Goal: Information Seeking & Learning: Understand process/instructions

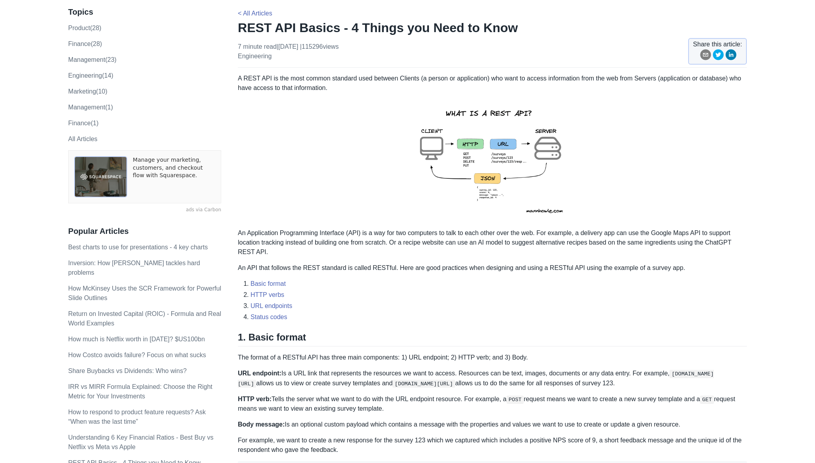
scroll to position [61, 0]
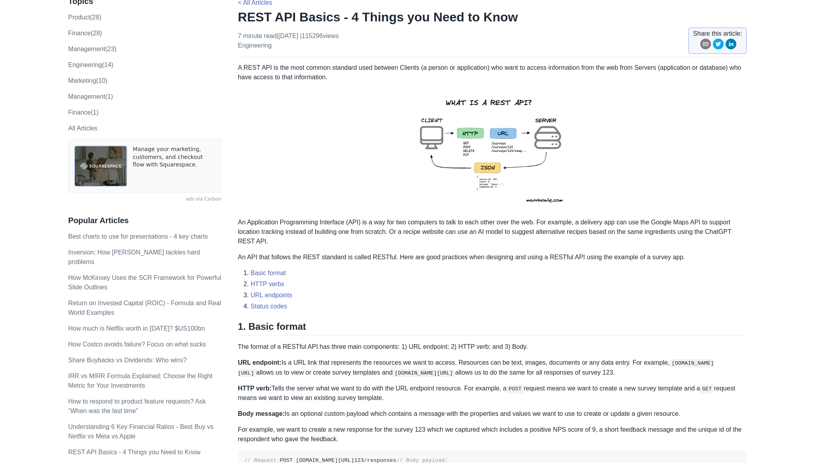
click at [402, 67] on p "A REST API is the most common standard used between Clients (a person or applic…" at bounding box center [492, 72] width 509 height 19
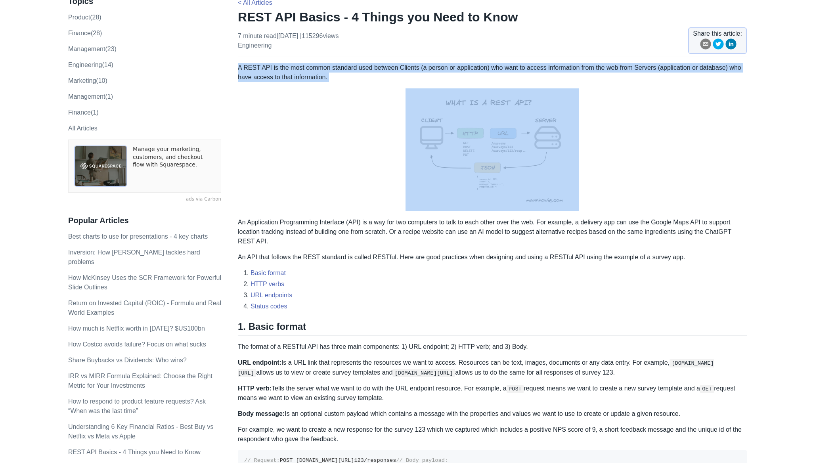
click at [402, 67] on p "A REST API is the most common standard used between Clients (a person or applic…" at bounding box center [492, 72] width 509 height 19
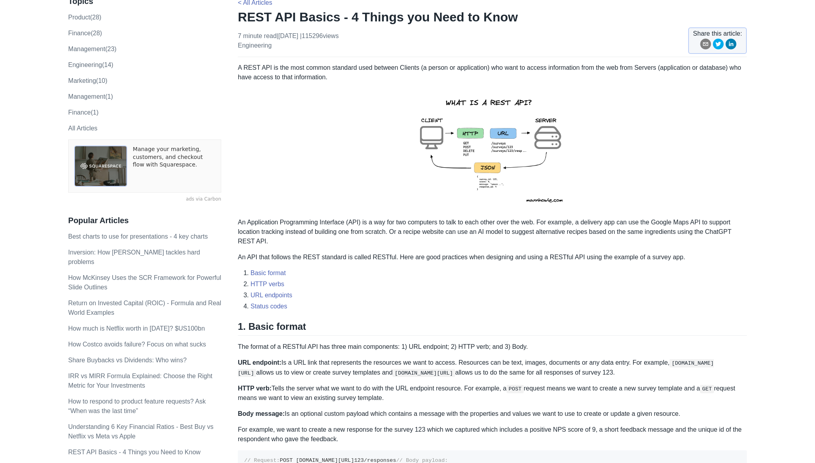
click at [402, 67] on p "A REST API is the most common standard used between Clients (a person or applic…" at bounding box center [492, 72] width 509 height 19
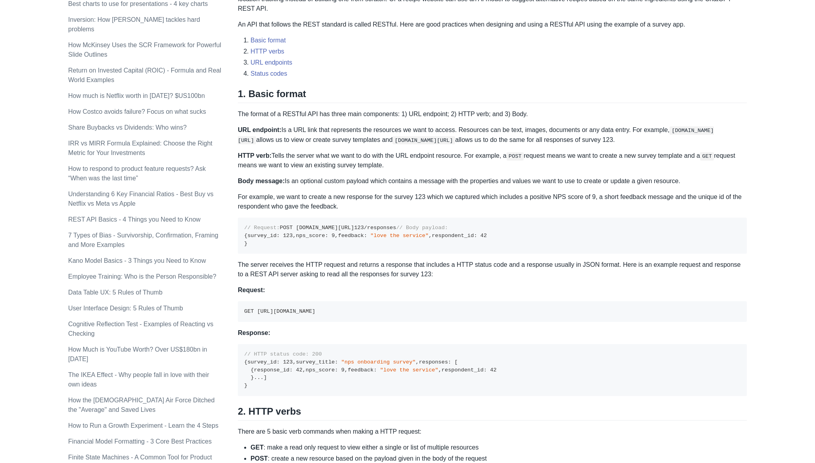
scroll to position [329, 0]
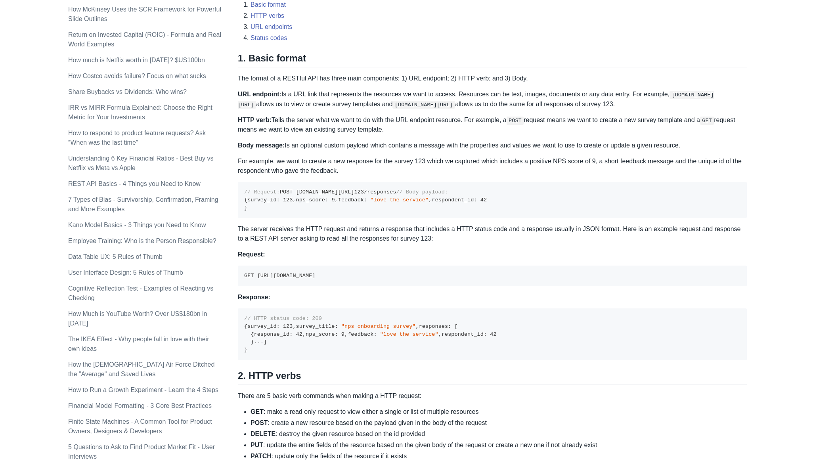
click at [294, 205] on pre "// Request: POST [DOMAIN_NAME][URL] 123 /responses // Body payload: { survey_id…" at bounding box center [492, 200] width 509 height 36
click at [269, 198] on code "// Request: POST [DOMAIN_NAME][URL] 123 /responses // Body payload: { survey_id…" at bounding box center [365, 199] width 242 height 21
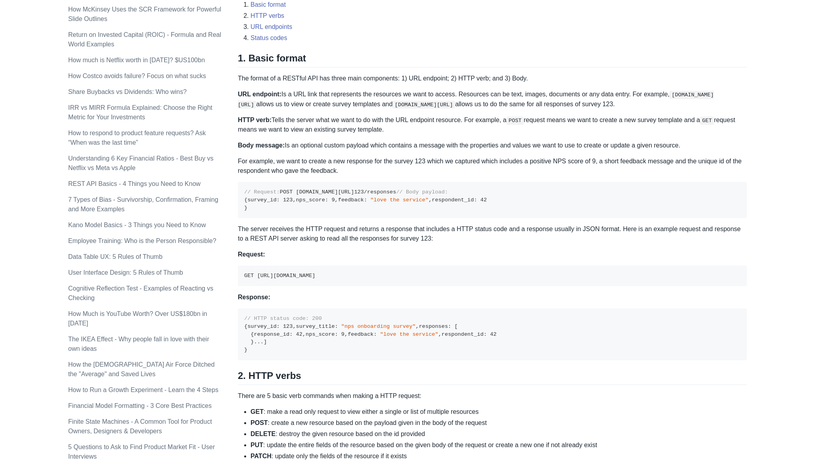
click at [269, 198] on code "// Request: POST [DOMAIN_NAME][URL] 123 /responses // Body payload: { survey_id…" at bounding box center [365, 199] width 242 height 21
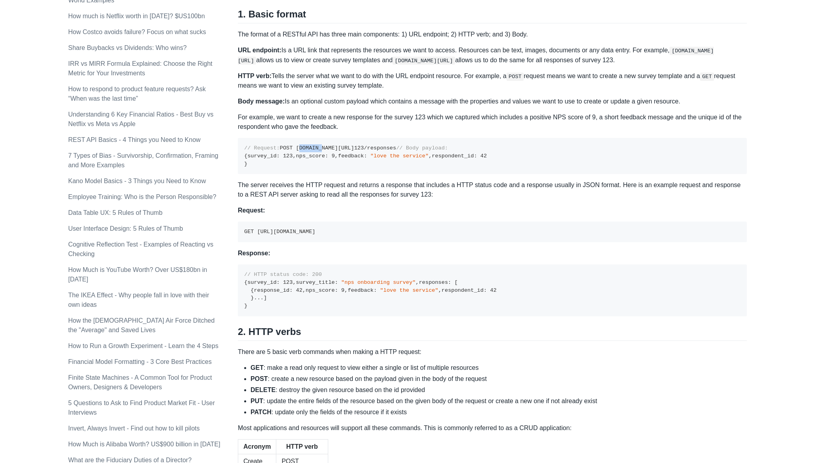
scroll to position [379, 0]
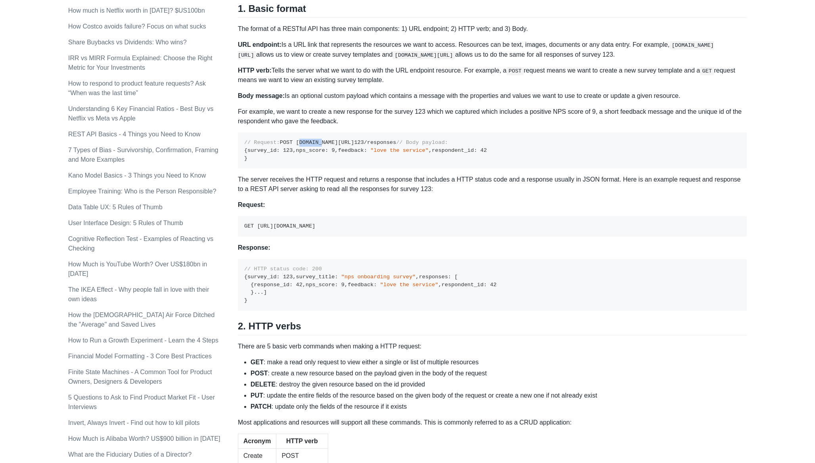
click at [265, 168] on pre "// Request: POST [DOMAIN_NAME][URL] 123 /responses // Body payload: { survey_id…" at bounding box center [492, 150] width 509 height 36
click at [269, 161] on code "// Request: POST [DOMAIN_NAME][URL] 123 /responses // Body payload: { survey_id…" at bounding box center [365, 149] width 242 height 21
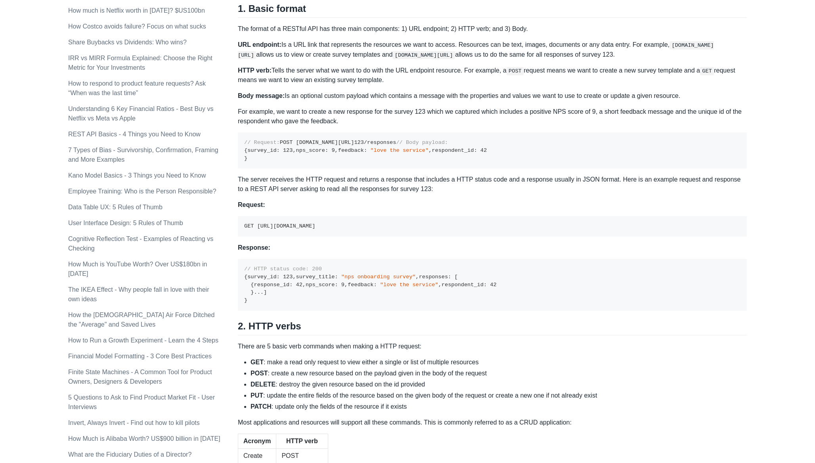
click at [269, 161] on code "// Request: POST [DOMAIN_NAME][URL] 123 /responses // Body payload: { survey_id…" at bounding box center [365, 149] width 242 height 21
click at [273, 161] on code "// Request: POST [DOMAIN_NAME][URL] 123 /responses // Body payload: { survey_id…" at bounding box center [365, 149] width 242 height 21
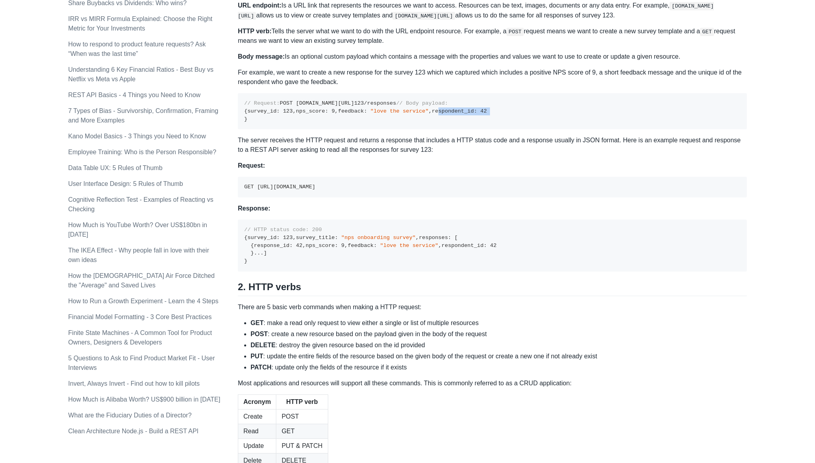
scroll to position [419, 0]
click at [276, 196] on pre "GET [URL][DOMAIN_NAME]" at bounding box center [492, 186] width 509 height 21
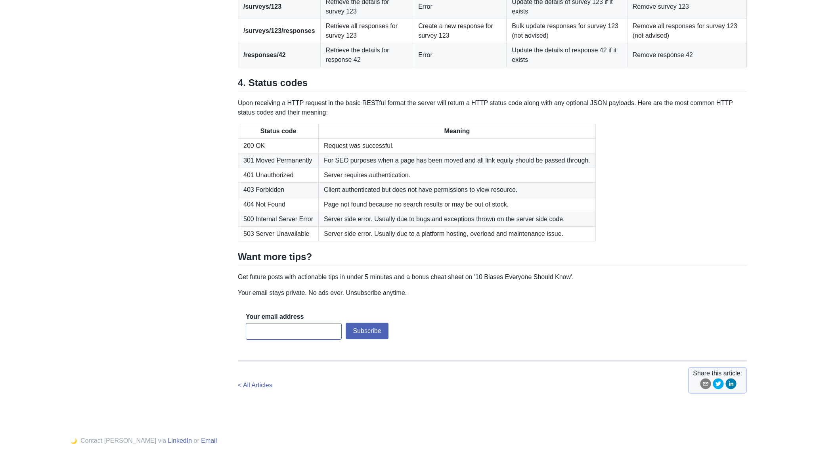
scroll to position [1083, 0]
